Goal: Information Seeking & Learning: Learn about a topic

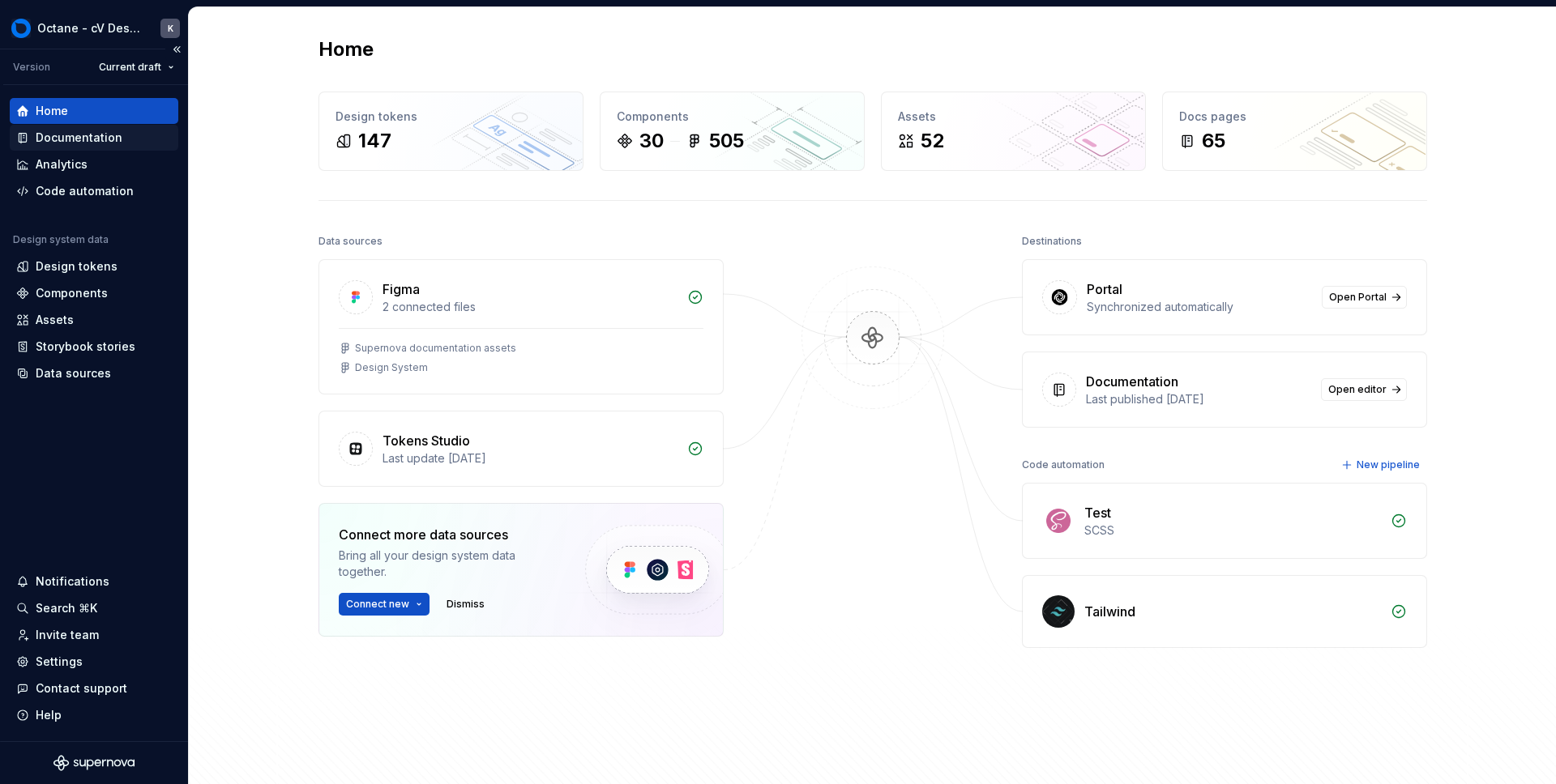
click at [90, 136] on div "Documentation" at bounding box center [78, 137] width 86 height 16
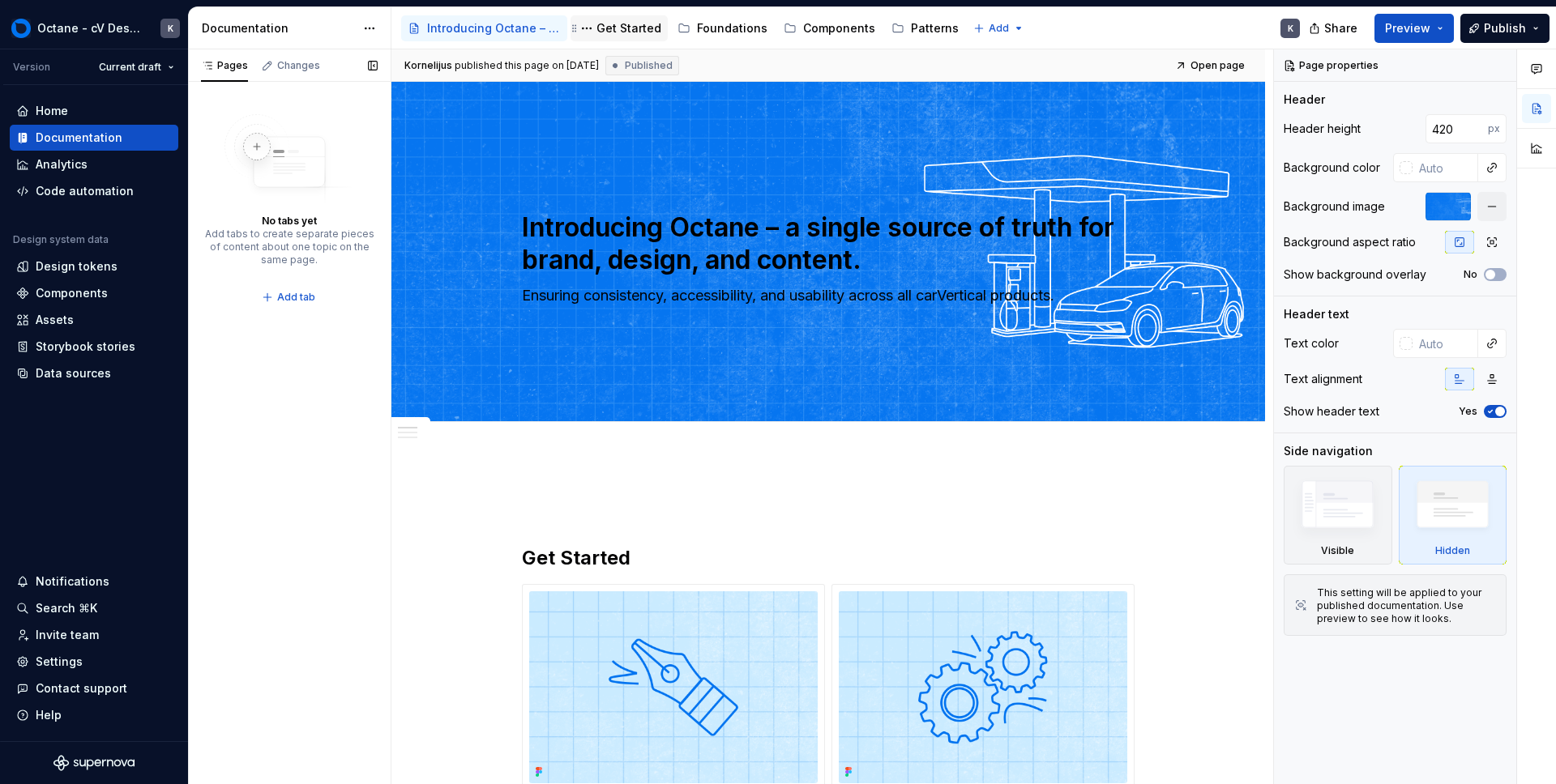
click at [610, 37] on div "Get Started" at bounding box center [619, 28] width 84 height 19
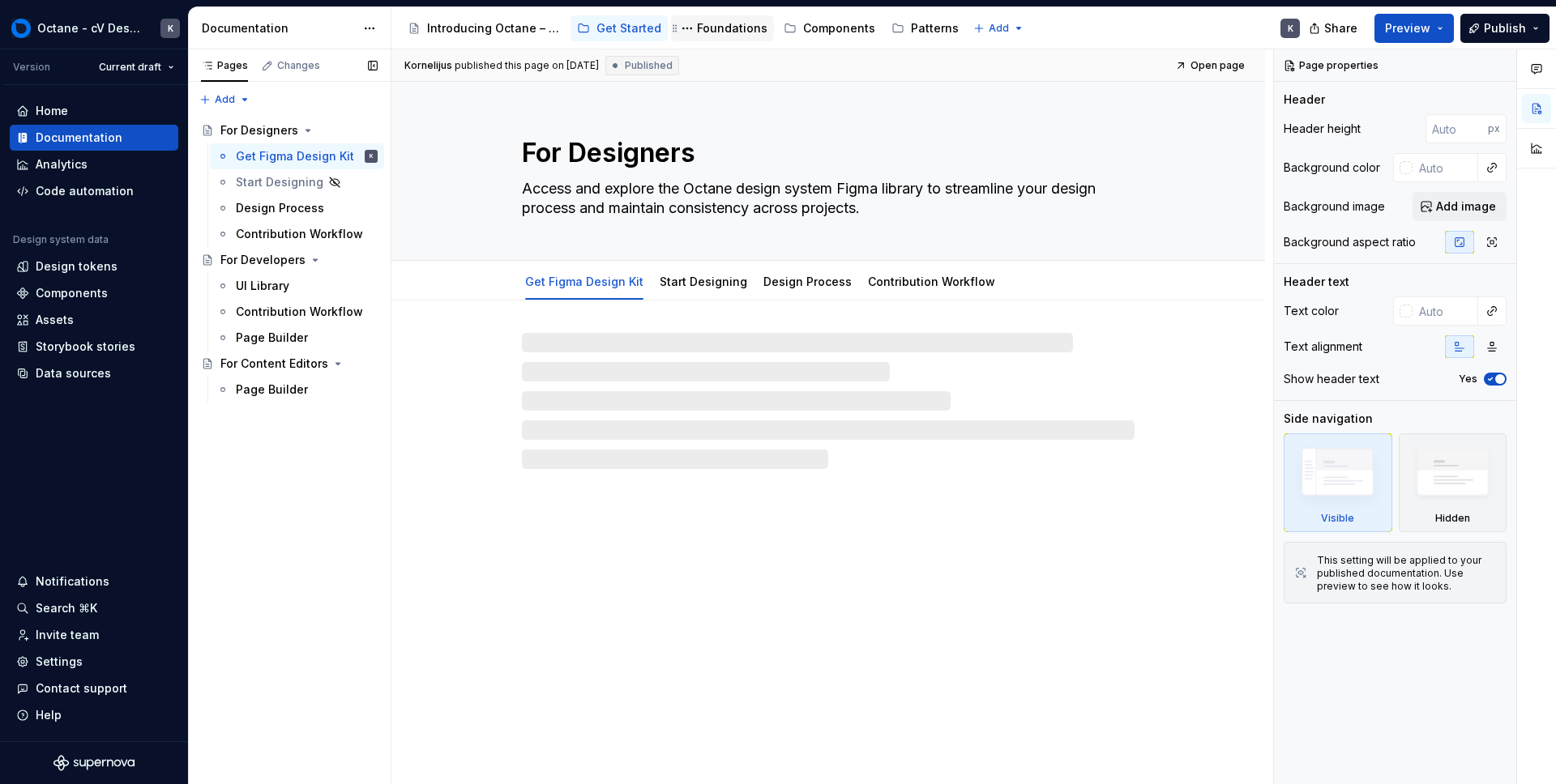
click at [741, 29] on div "Foundations" at bounding box center [732, 28] width 71 height 16
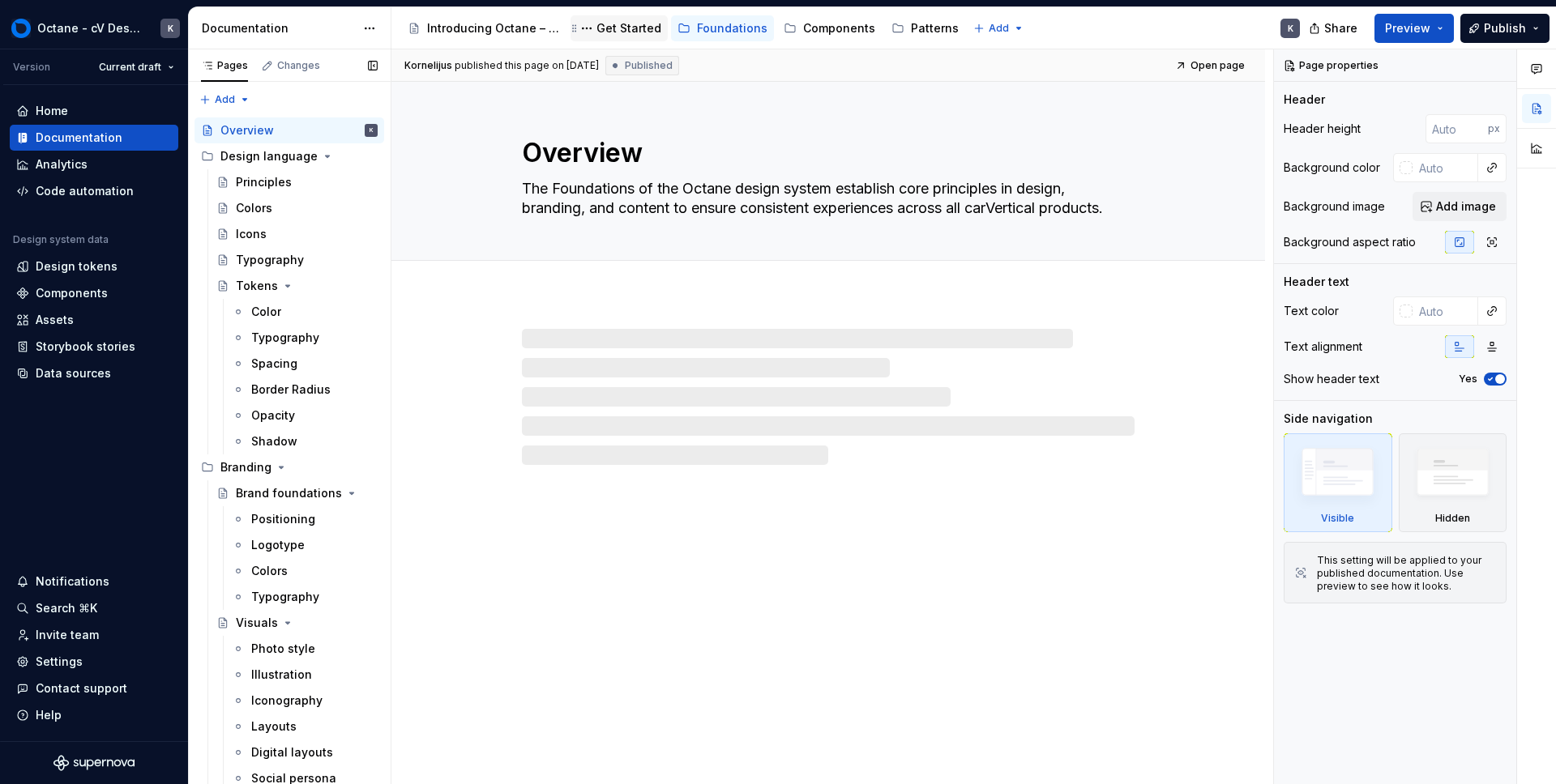
click at [635, 27] on div "Get Started" at bounding box center [628, 28] width 65 height 16
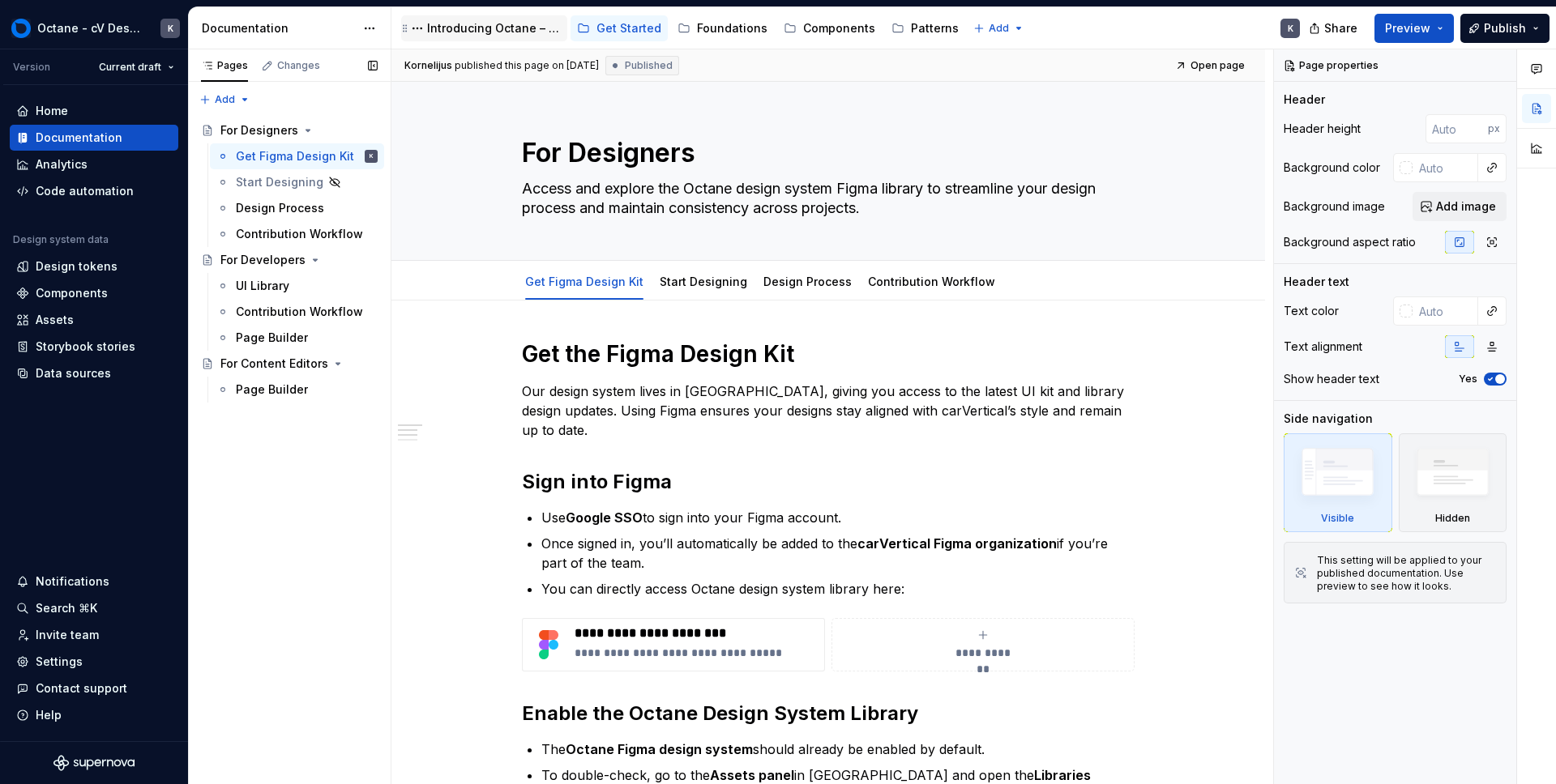
click at [496, 24] on div "Introducing Octane – a single source of truth for brand, design, and content." at bounding box center [494, 28] width 134 height 16
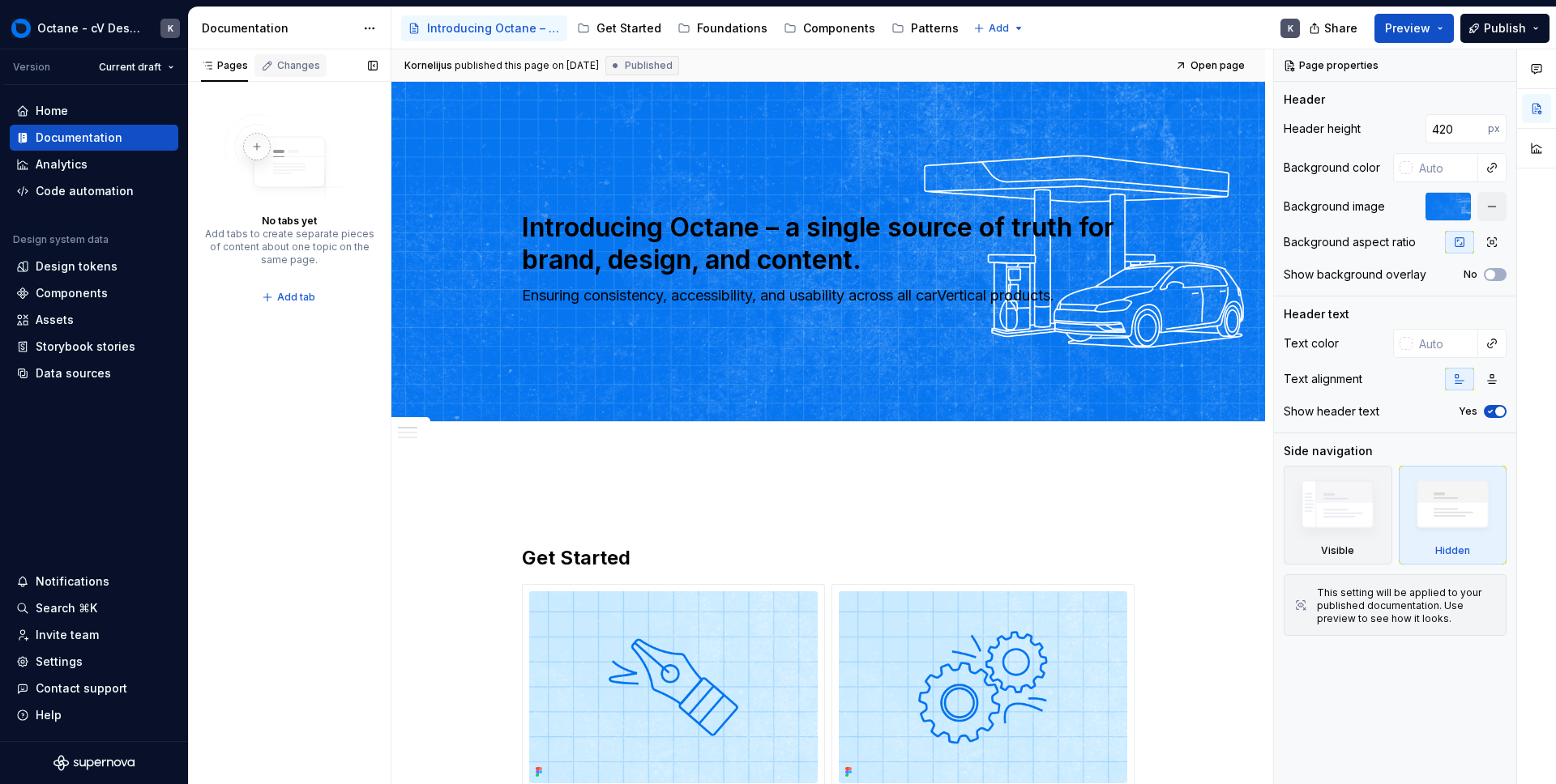
click at [301, 71] on div "Changes" at bounding box center [298, 65] width 43 height 13
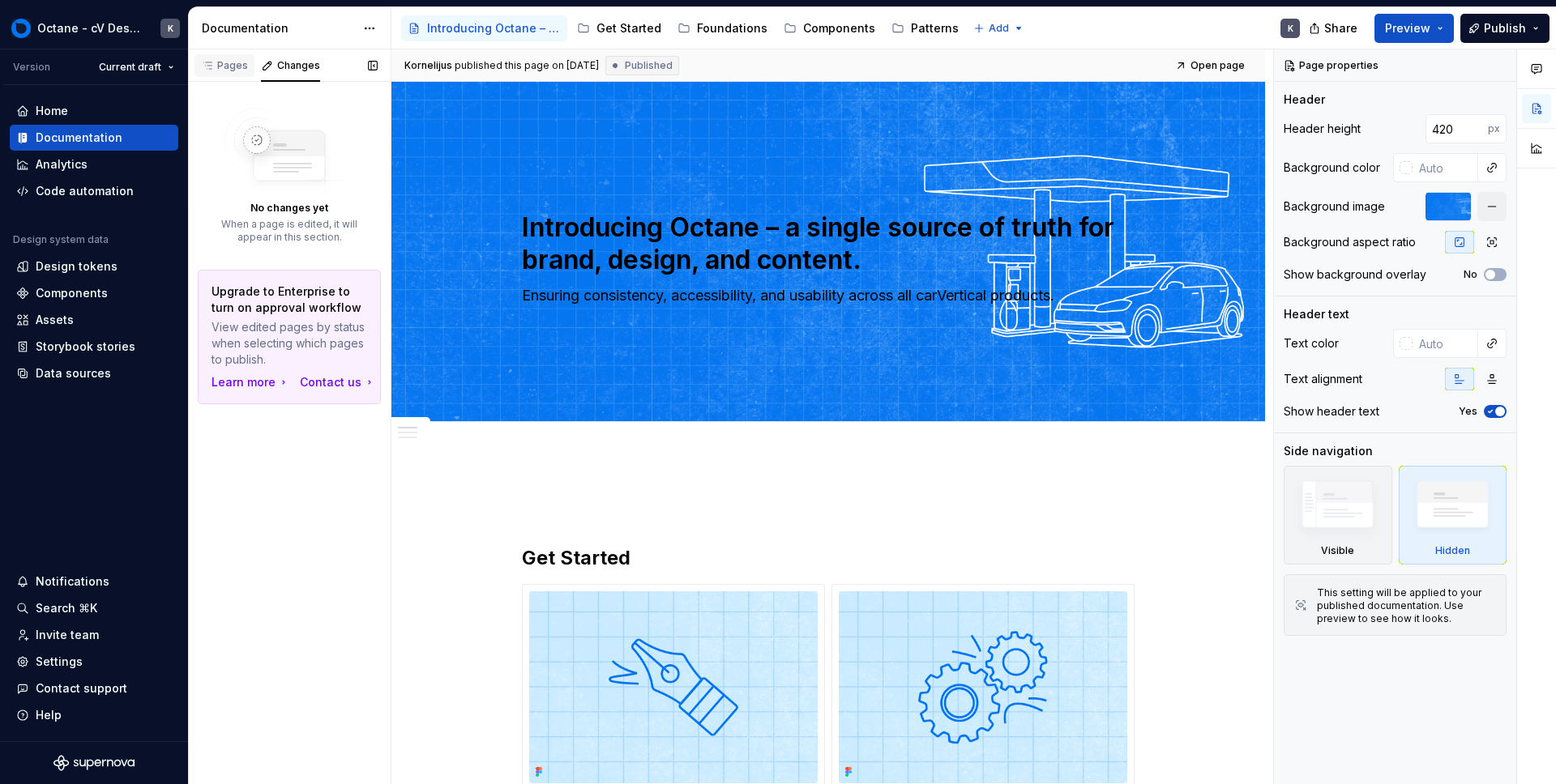
click at [235, 75] on div "Pages" at bounding box center [224, 65] width 60 height 23
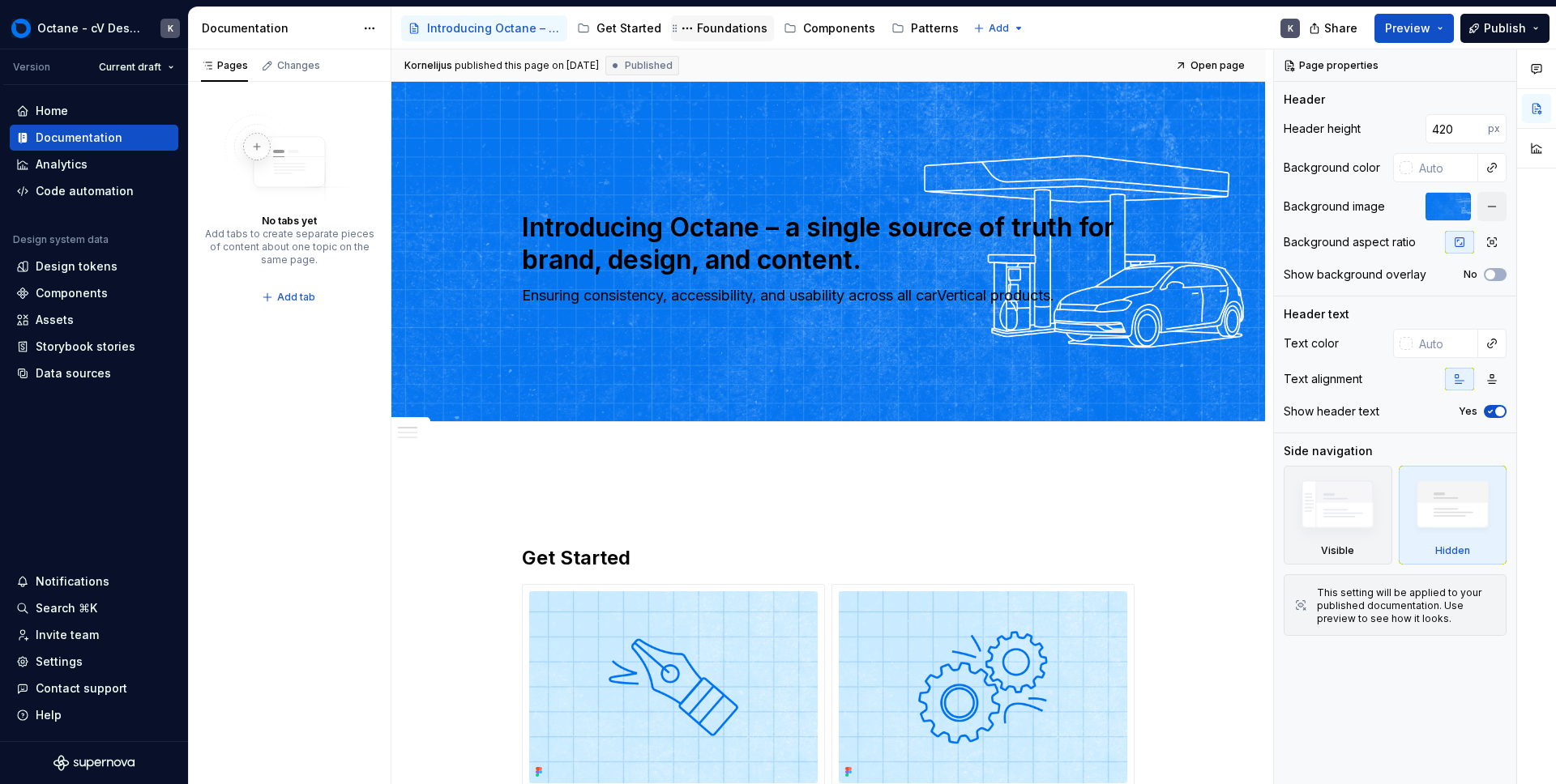
click at [734, 24] on div "Foundations" at bounding box center [732, 28] width 71 height 16
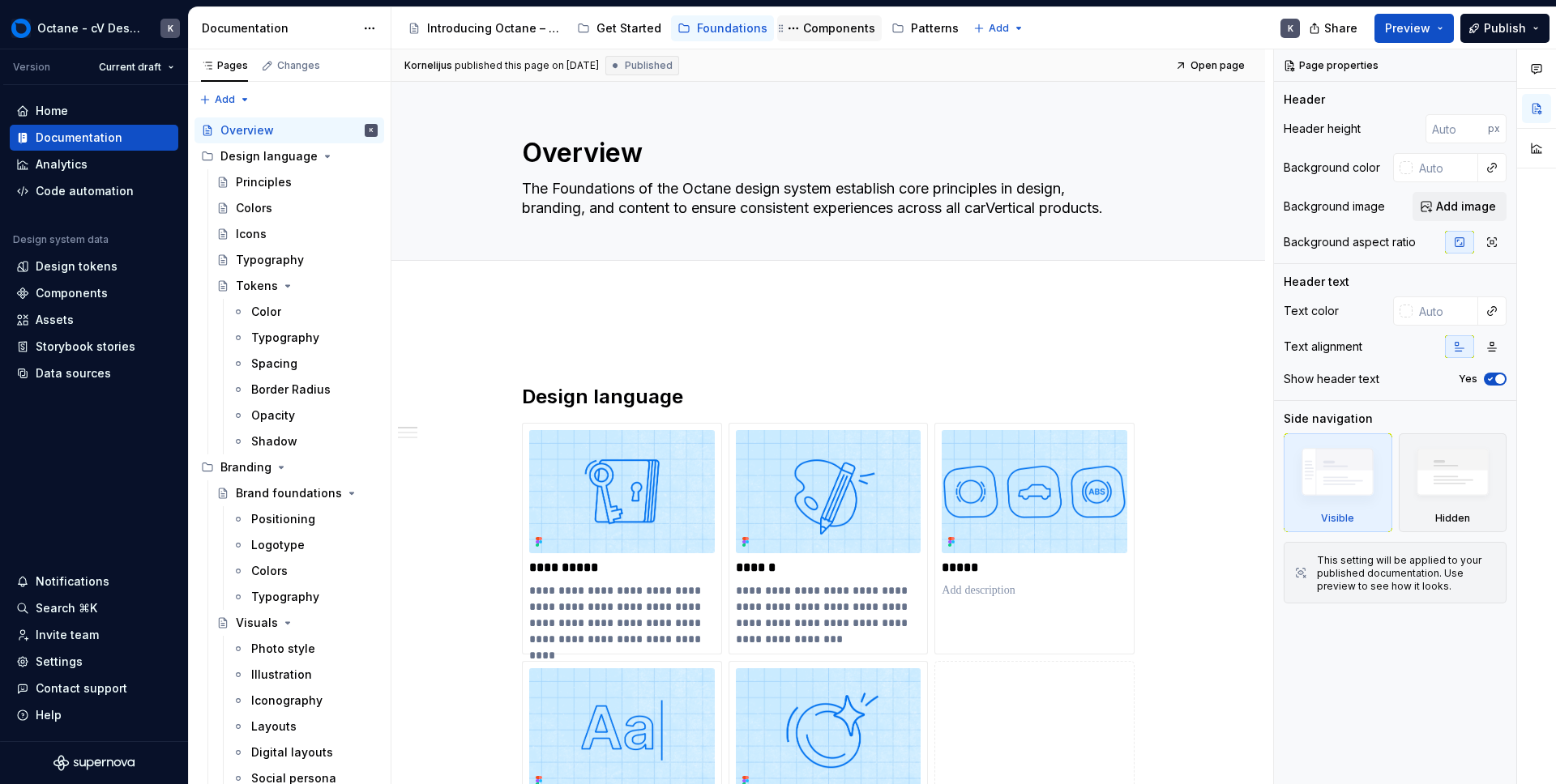
click at [828, 28] on div "Components" at bounding box center [839, 28] width 72 height 16
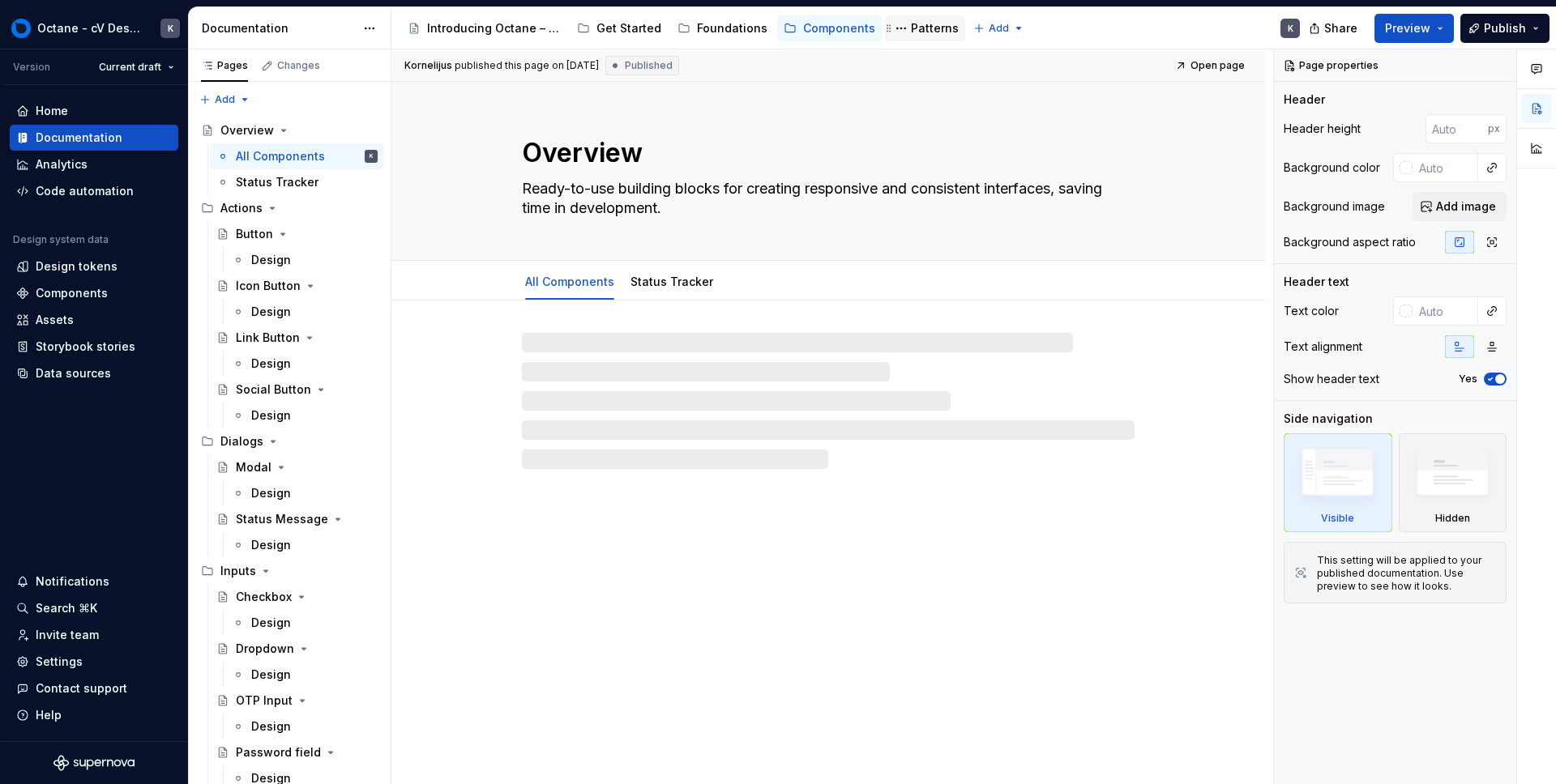
click at [927, 26] on div "Patterns" at bounding box center [935, 28] width 48 height 16
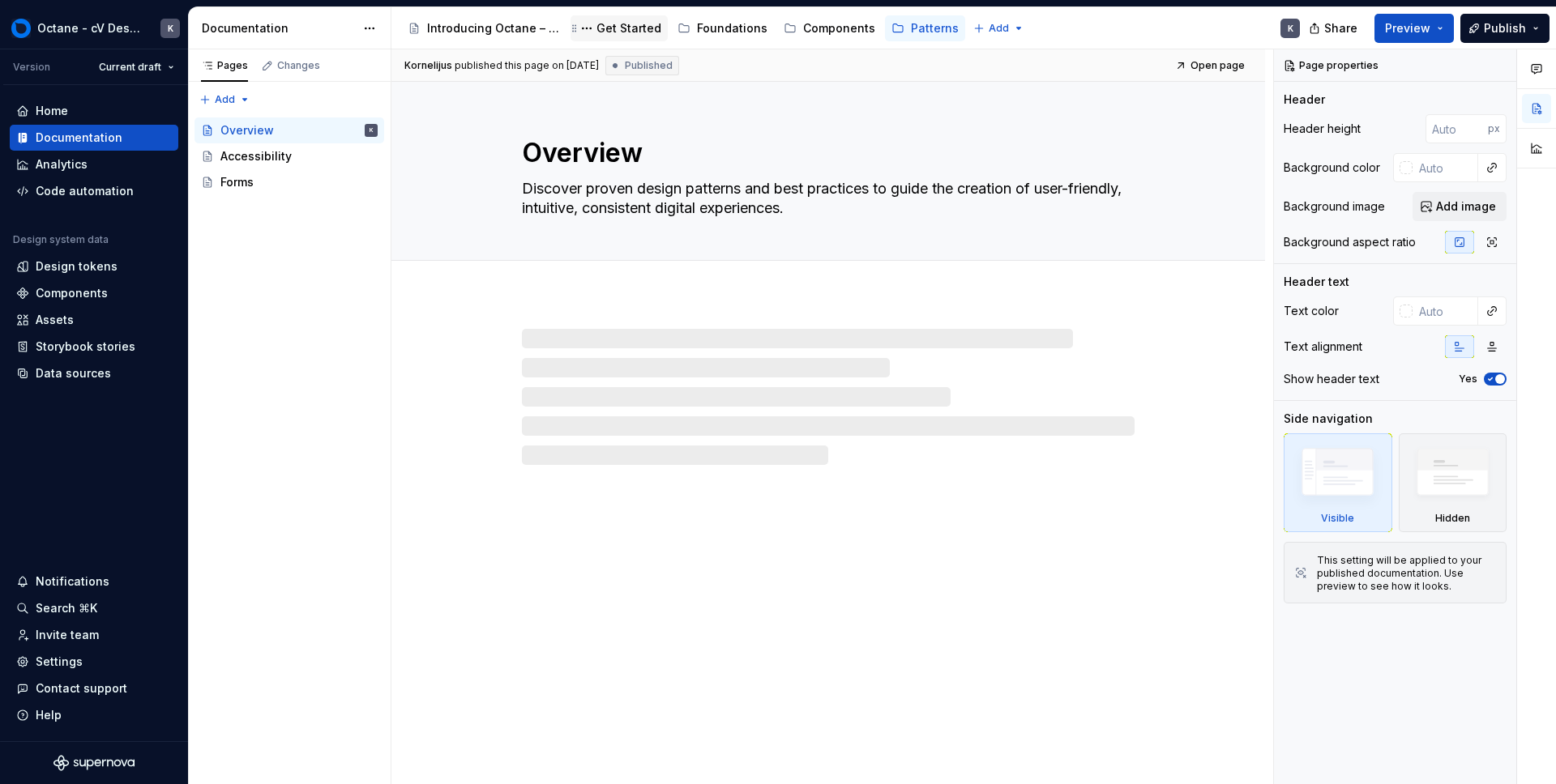
click at [615, 33] on div "Get Started" at bounding box center [628, 28] width 65 height 16
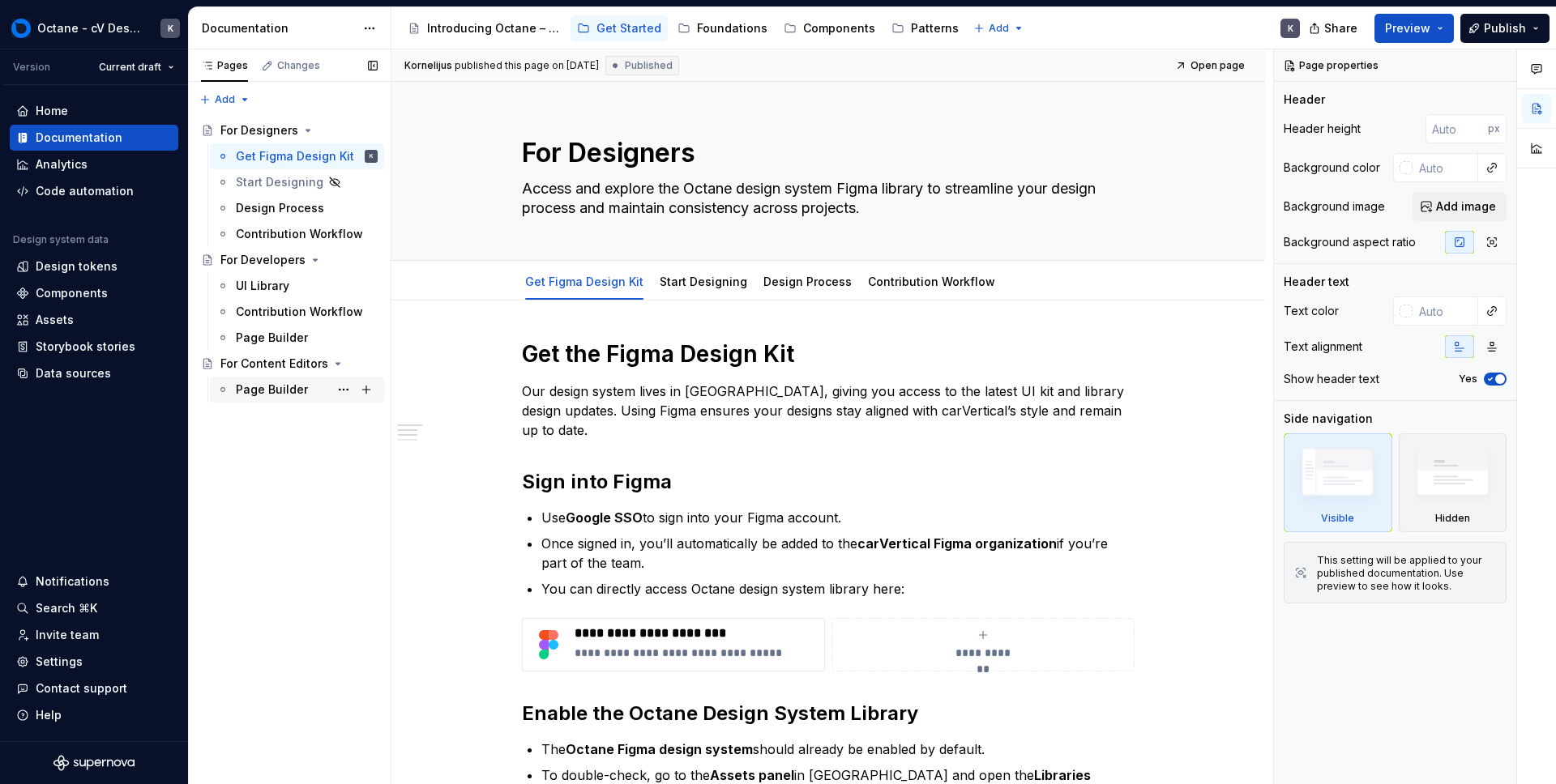
click at [275, 389] on div "Page Builder" at bounding box center [272, 389] width 72 height 16
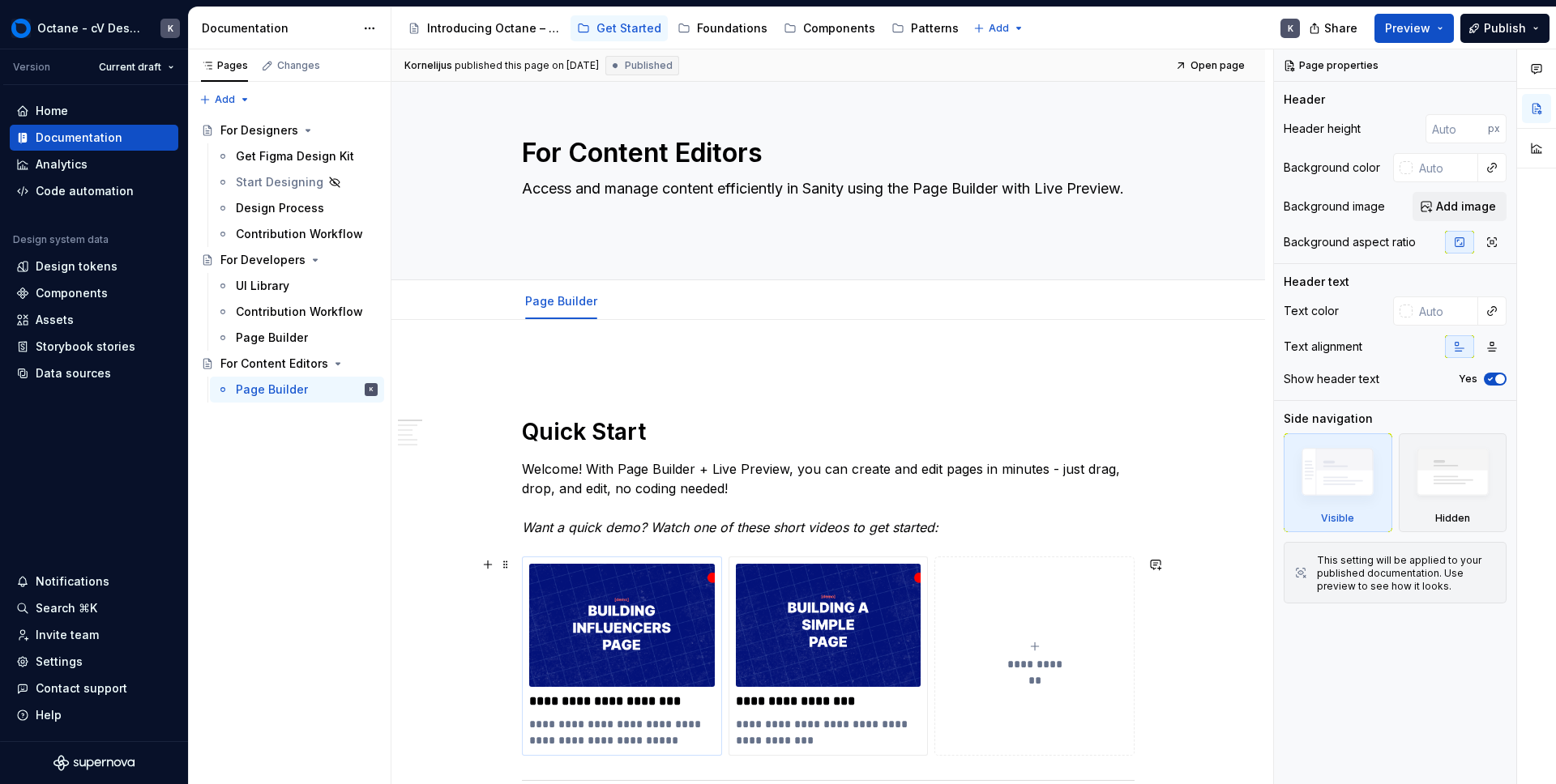
type textarea "*"
